Goal: Complete application form

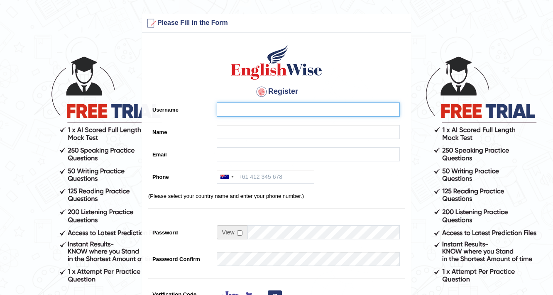
click at [264, 110] on input "Username" at bounding box center [308, 109] width 183 height 14
type input "e"
type input "0401687839"
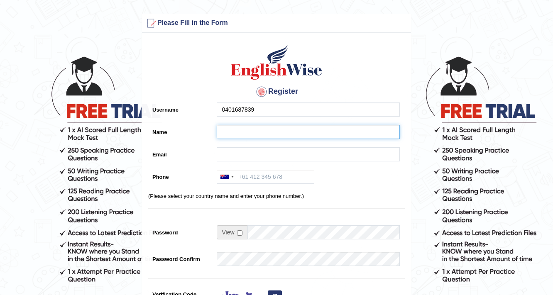
click at [267, 129] on input "Name" at bounding box center [308, 132] width 183 height 14
type input "n"
type input "Neha"
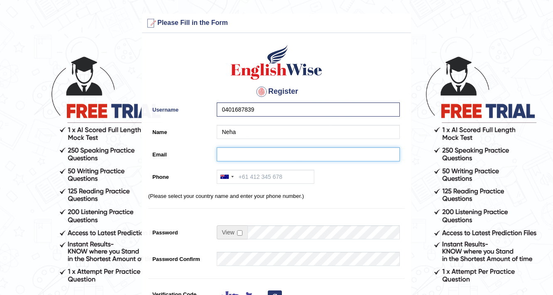
drag, startPoint x: 252, startPoint y: 156, endPoint x: 244, endPoint y: 158, distance: 7.6
click at [252, 156] on input "Email" at bounding box center [308, 154] width 183 height 14
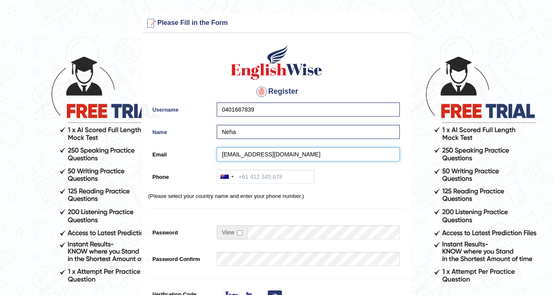
type input "nehanain876@gmil.com"
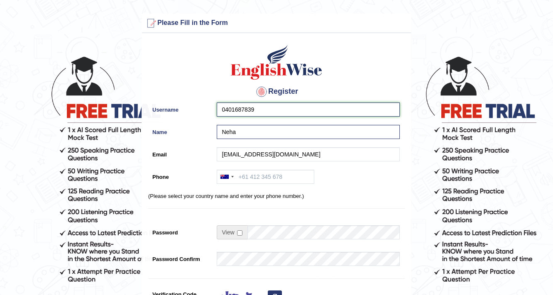
click at [260, 105] on input "0401687839" at bounding box center [308, 109] width 183 height 14
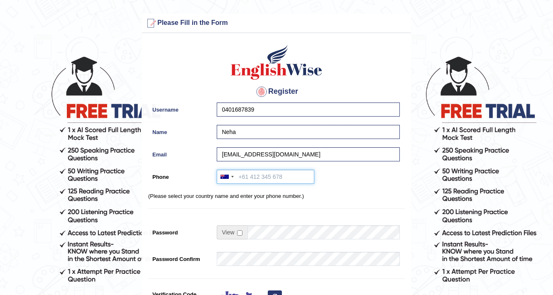
click at [262, 174] on input "Phone" at bounding box center [265, 177] width 97 height 14
paste input "0401687839"
type input "0401687839"
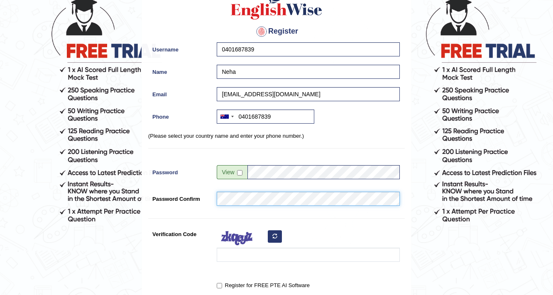
scroll to position [100, 0]
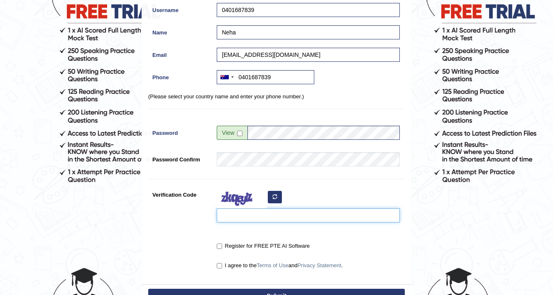
click at [251, 216] on input "Verification Code" at bounding box center [308, 215] width 183 height 14
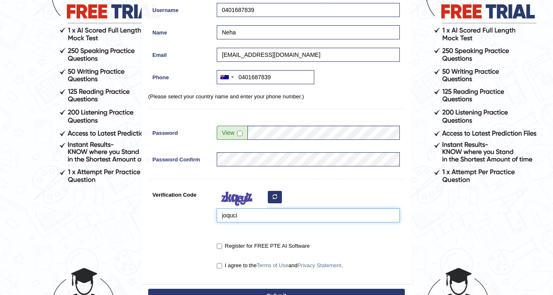
type input "joquci"
click at [223, 246] on label "Register for FREE PTE AI Software" at bounding box center [263, 246] width 93 height 8
click at [222, 246] on input "Register for FREE PTE AI Software" at bounding box center [219, 245] width 5 height 5
checkbox input "true"
click at [220, 264] on input "I agree to the Terms of Use and Privacy Statement ." at bounding box center [219, 265] width 5 height 5
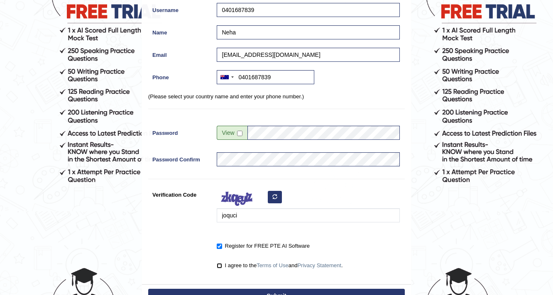
checkbox input "true"
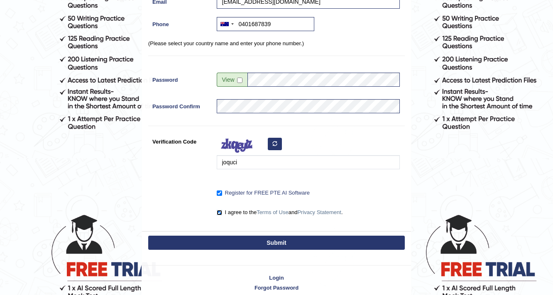
scroll to position [190, 0]
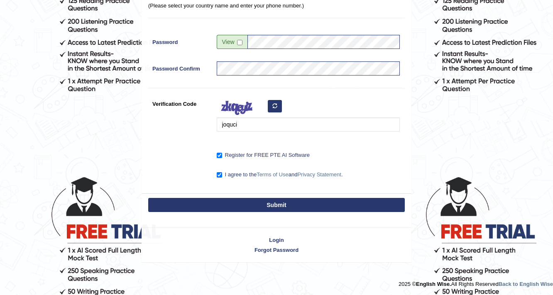
click at [260, 202] on button "Submit" at bounding box center [276, 205] width 256 height 14
type input "+61401687839"
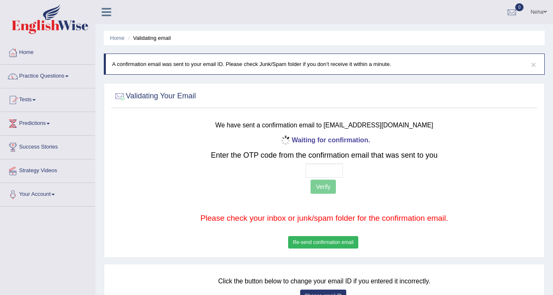
click at [326, 186] on p "Verify" at bounding box center [324, 188] width 350 height 16
click at [316, 175] on input "text" at bounding box center [323, 170] width 37 height 14
click at [317, 184] on p "Verify" at bounding box center [324, 188] width 350 height 16
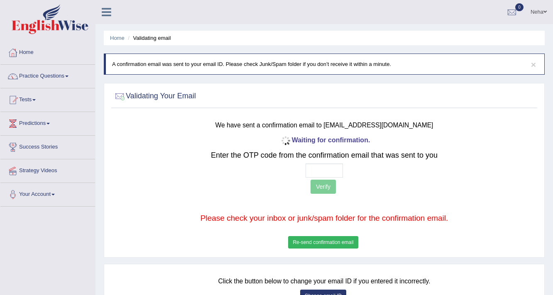
click at [329, 243] on button "Re-send confirmation email" at bounding box center [323, 242] width 70 height 12
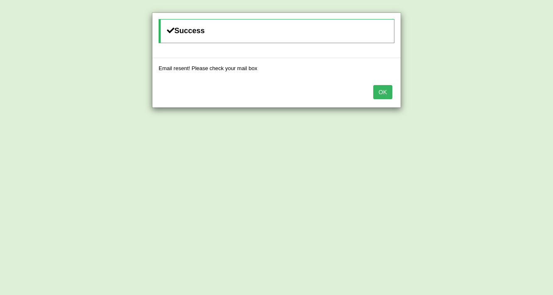
click at [381, 90] on button "OK" at bounding box center [382, 92] width 19 height 14
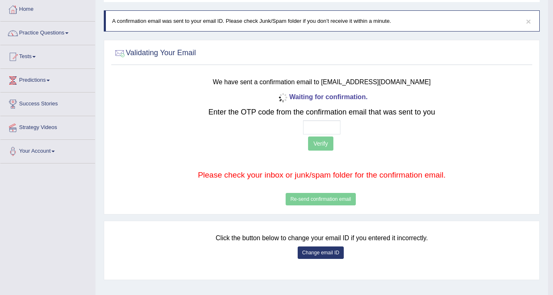
scroll to position [33, 0]
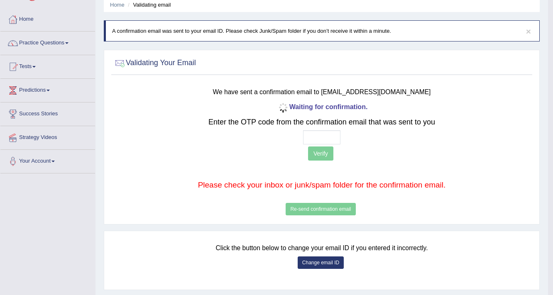
click at [399, 91] on small "We have sent a confirmation email to [EMAIL_ADDRESS][DOMAIN_NAME]" at bounding box center [322, 91] width 218 height 7
click at [395, 92] on small "We have sent a confirmation email to [EMAIL_ADDRESS][DOMAIN_NAME]" at bounding box center [322, 91] width 218 height 7
click at [396, 97] on div "We have sent a confirmation email to nehanain876@gmil.com Waiting for confirmat…" at bounding box center [321, 149] width 354 height 136
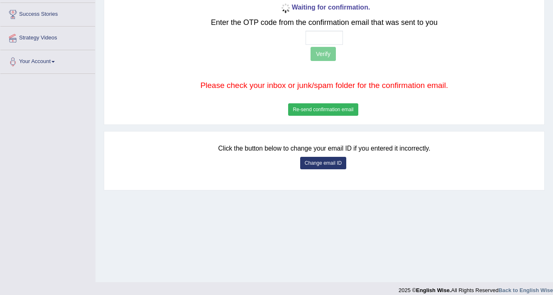
click at [319, 110] on button "Re-send confirmation email" at bounding box center [323, 109] width 70 height 12
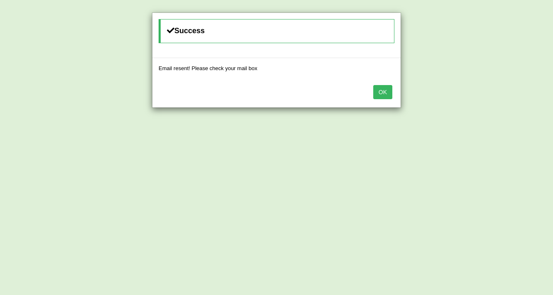
click at [184, 27] on div "Success" at bounding box center [276, 31] width 236 height 24
click at [377, 87] on button "OK" at bounding box center [382, 92] width 19 height 14
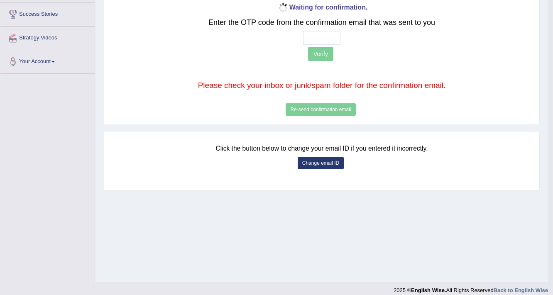
click at [327, 162] on button "Change email ID" at bounding box center [320, 163] width 46 height 12
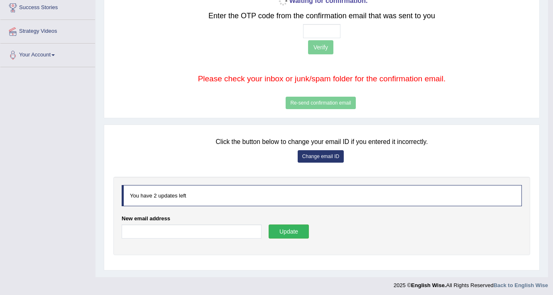
scroll to position [141, 0]
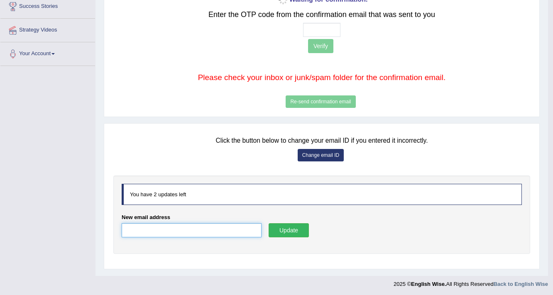
click at [146, 227] on input "New email address" at bounding box center [192, 230] width 140 height 14
type input "nehanain@gmail.com"
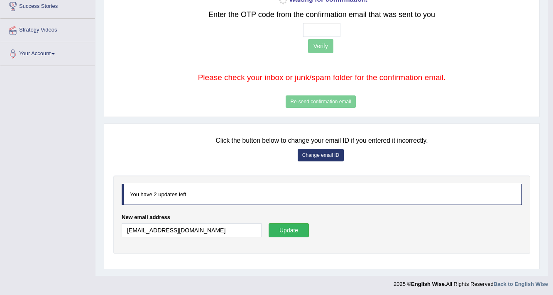
click at [292, 226] on button "Update" at bounding box center [288, 230] width 40 height 14
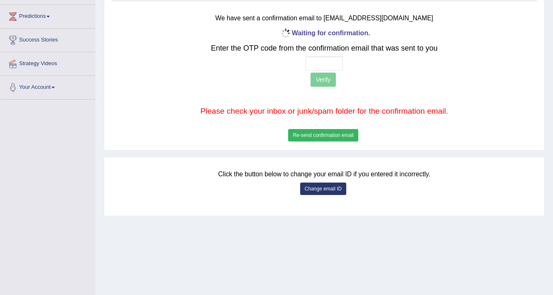
scroll to position [141, 0]
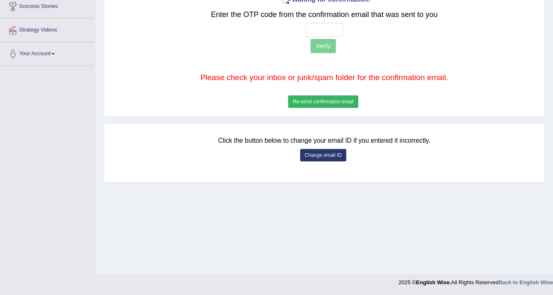
click at [320, 156] on button "Change email ID" at bounding box center [323, 155] width 46 height 12
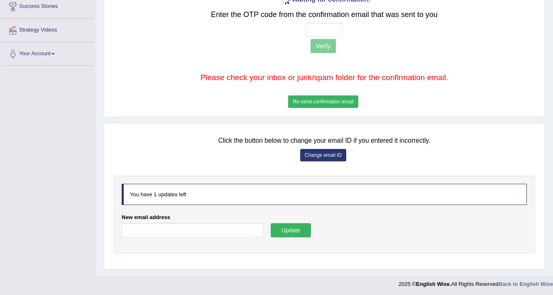
click at [178, 220] on div "New email address" at bounding box center [193, 227] width 142 height 28
click at [181, 226] on input "New email address" at bounding box center [193, 230] width 142 height 14
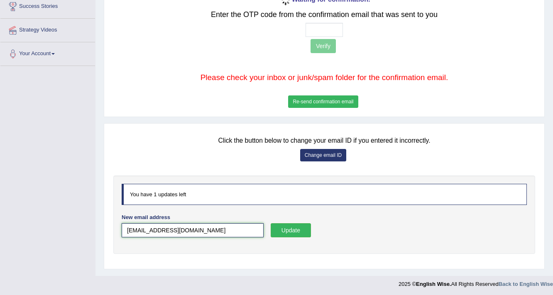
click at [150, 230] on input "nehanain@gmail.com" at bounding box center [193, 230] width 142 height 14
type input "nehanain876@gmail.com"
click at [287, 231] on button "Update" at bounding box center [290, 230] width 41 height 14
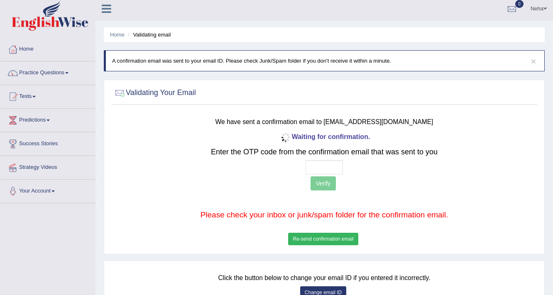
scroll to position [0, 0]
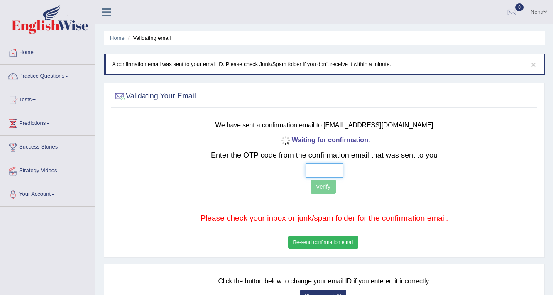
click at [321, 173] on input "text" at bounding box center [323, 170] width 37 height 14
type input "3 5 1 0"
click at [319, 184] on button "Verify" at bounding box center [322, 187] width 25 height 14
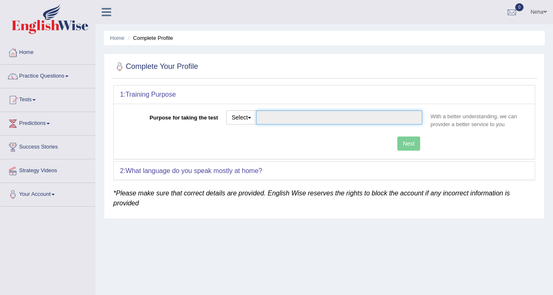
click at [271, 113] on input "Purpose for taking the test" at bounding box center [339, 117] width 166 height 14
click at [275, 116] on input "Purpose for taking the test" at bounding box center [339, 117] width 166 height 14
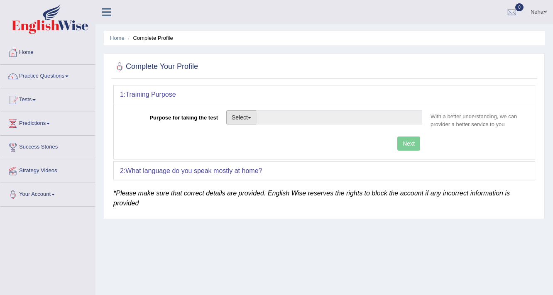
click at [250, 117] on span "button" at bounding box center [249, 118] width 3 height 2
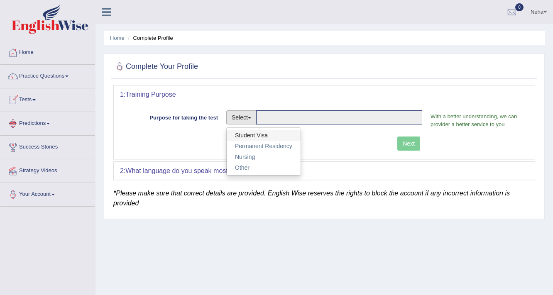
click at [264, 131] on link "Student Visa" at bounding box center [263, 135] width 74 height 11
type input "Student Visa"
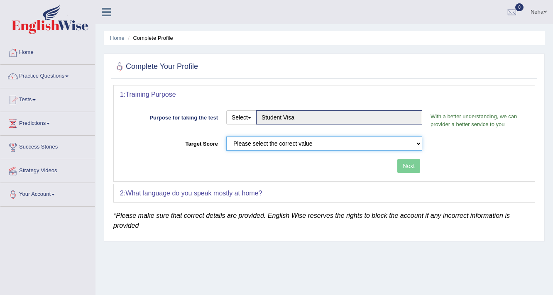
click at [264, 137] on select "Please select the correct value 50 (6 bands) 58 (6.5 bands) 65 (7 bands) 79 (8 …" at bounding box center [324, 143] width 196 height 14
click at [264, 141] on select "Please select the correct value 50 (6 bands) 58 (6.5 bands) 65 (7 bands) 79 (8 …" at bounding box center [324, 143] width 196 height 14
click at [335, 139] on select "Please select the correct value 50 (6 bands) 58 (6.5 bands) 65 (7 bands) 79 (8 …" at bounding box center [324, 143] width 196 height 14
select select "58"
click at [226, 136] on select "Please select the correct value 50 (6 bands) 58 (6.5 bands) 65 (7 bands) 79 (8 …" at bounding box center [324, 143] width 196 height 14
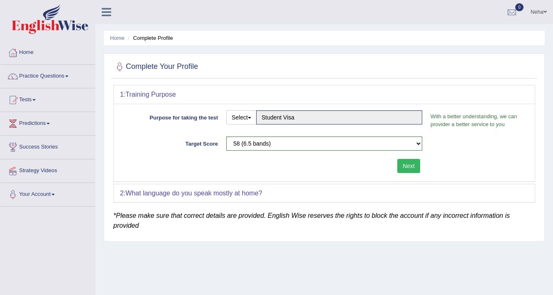
click at [414, 169] on button "Next" at bounding box center [408, 166] width 23 height 14
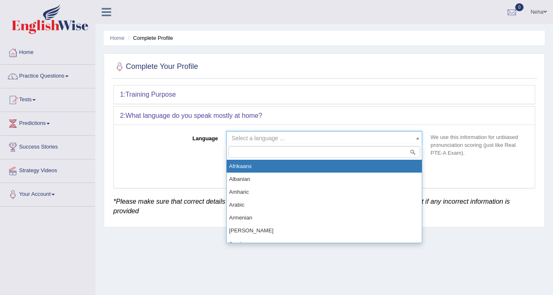
click at [282, 141] on span "Select a language ..." at bounding box center [324, 138] width 196 height 14
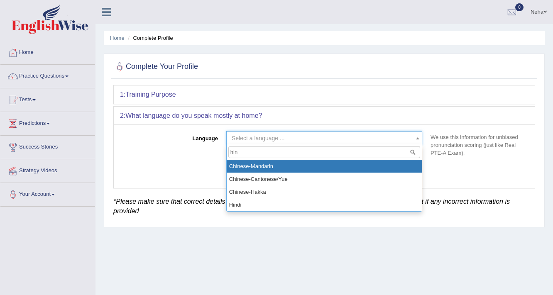
type input "hind"
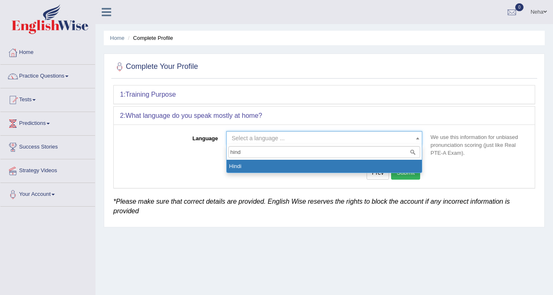
select select "Hindi"
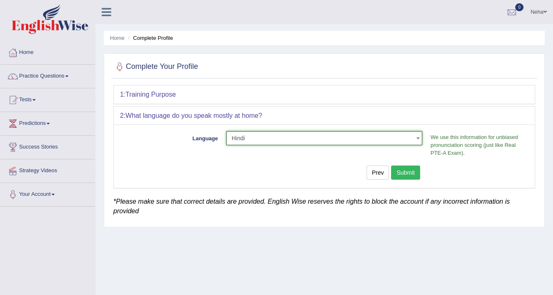
click at [407, 174] on button "Submit" at bounding box center [405, 173] width 29 height 14
